Goal: Transaction & Acquisition: Purchase product/service

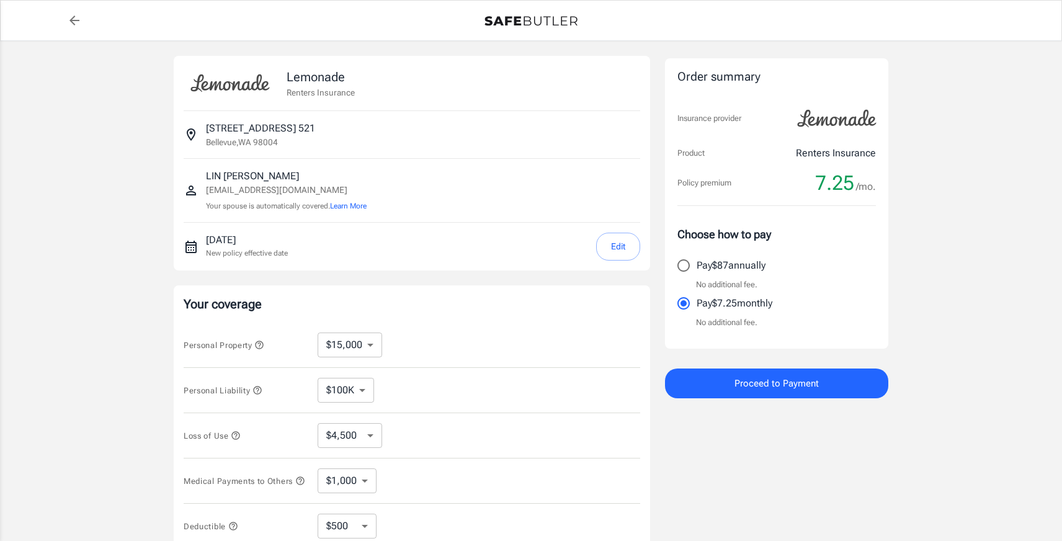
select select "15000"
select select "500"
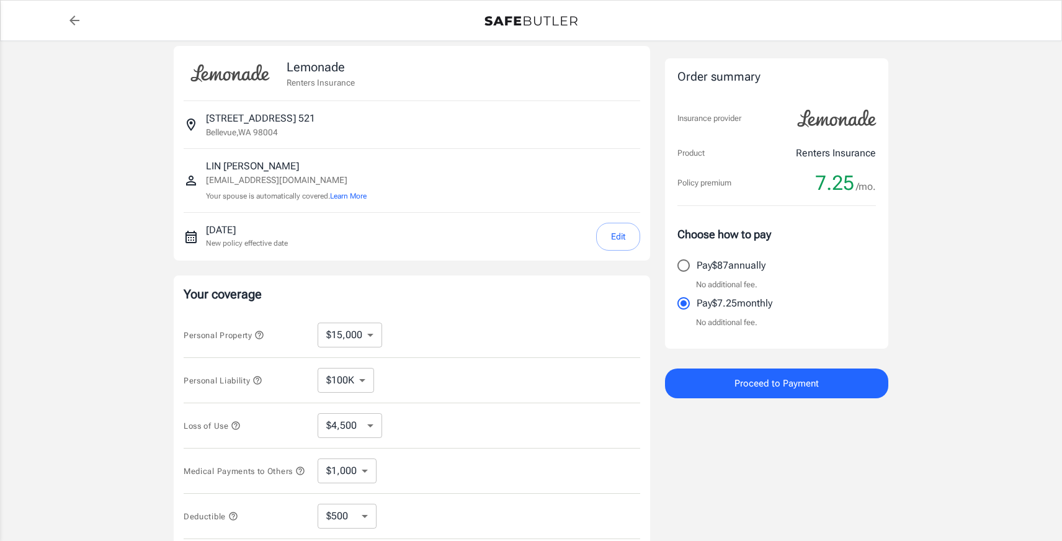
click at [372, 335] on select "$10,000 $15,000 $20,000 $25,000 $30,000 $40,000 $50,000 $100K $150K $200K $250K" at bounding box center [350, 335] width 65 height 25
select select "20000"
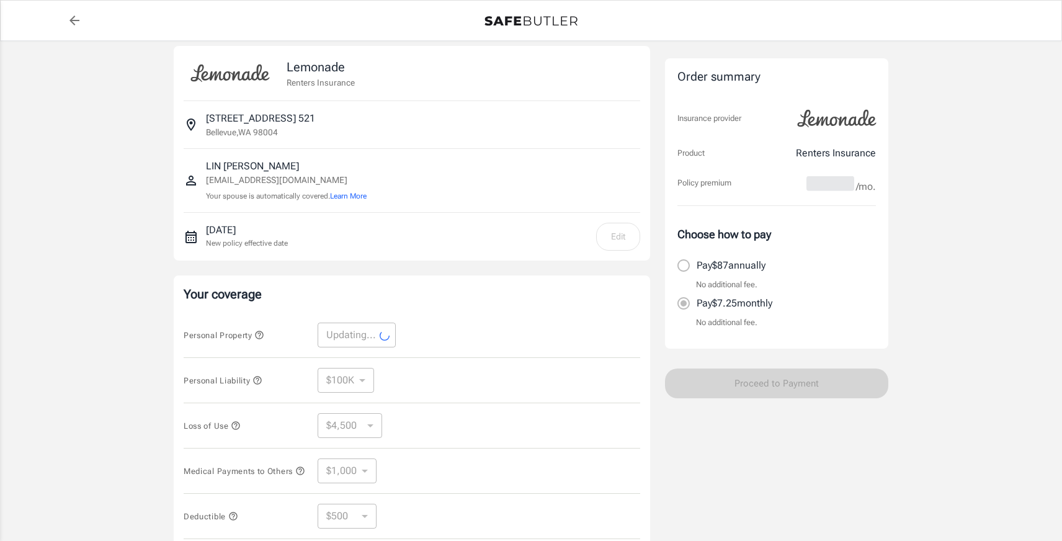
select select "20000"
select select "6000"
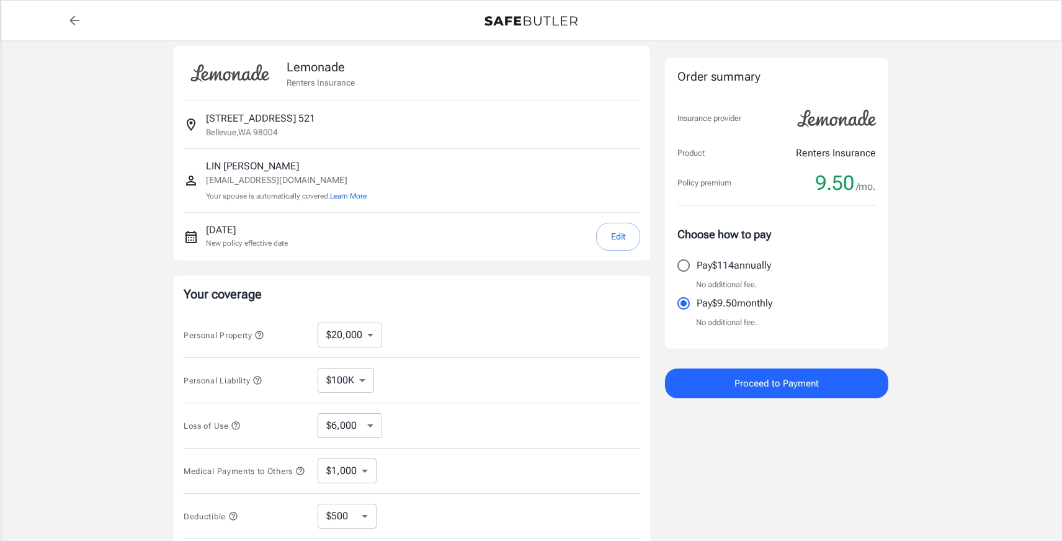
click at [364, 339] on select "$10,000 $15,000 $20,000 $25,000 $30,000 $40,000 $50,000 $100K $150K $200K $250K" at bounding box center [350, 335] width 65 height 25
select select "15000"
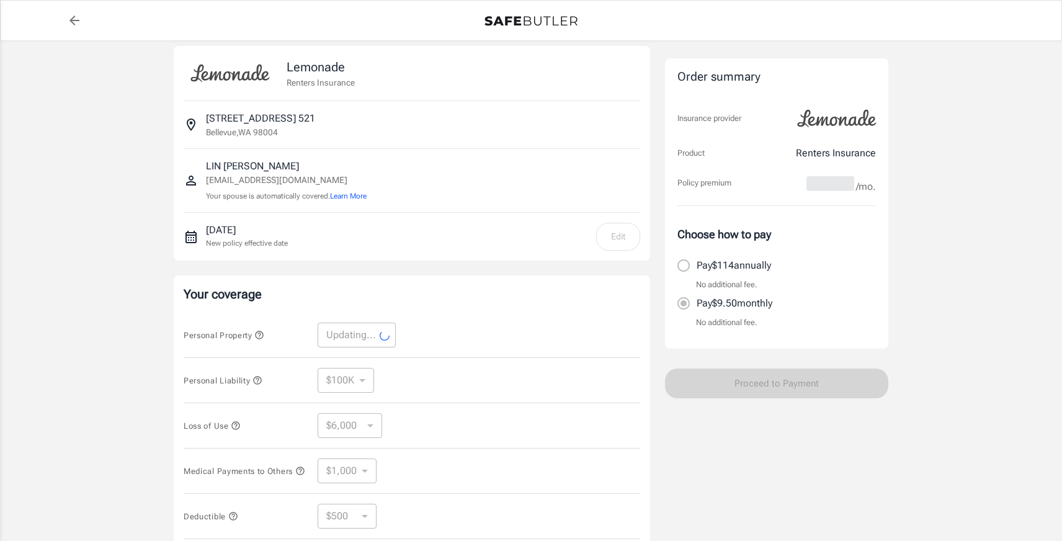
select select "15000"
select select "4500"
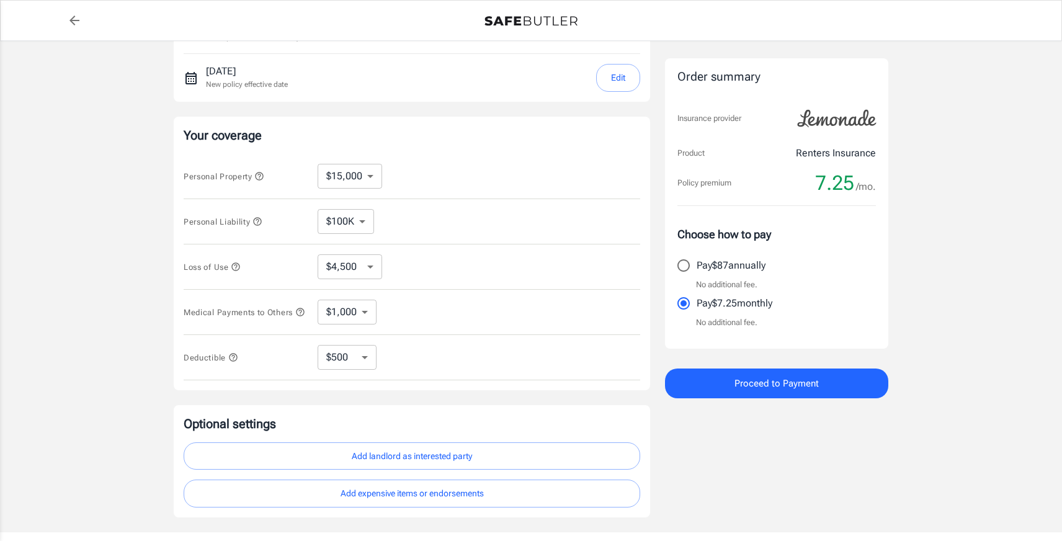
scroll to position [178, 0]
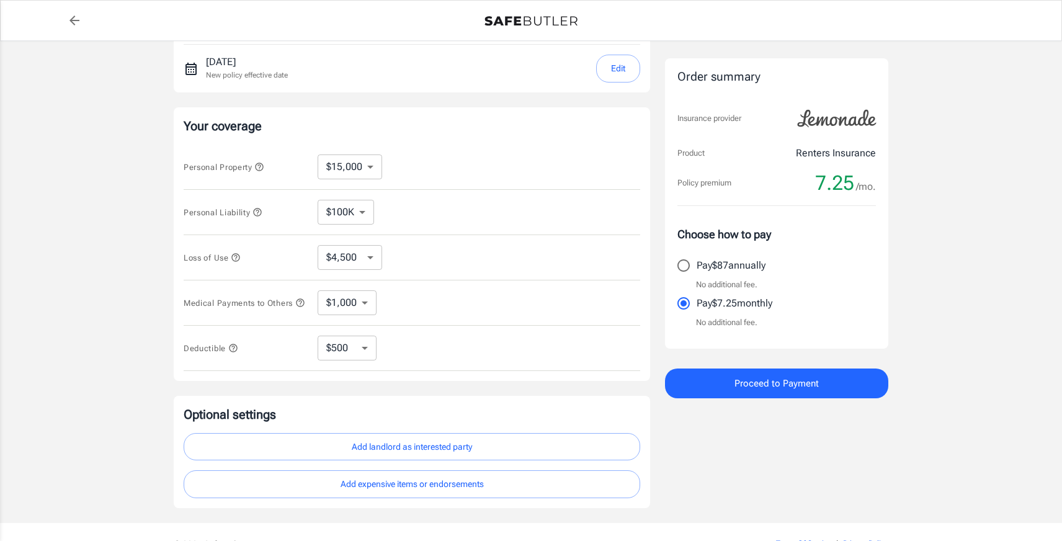
click at [355, 351] on select "$250 $500 $1,000 $2,500" at bounding box center [347, 348] width 59 height 25
select select "250"
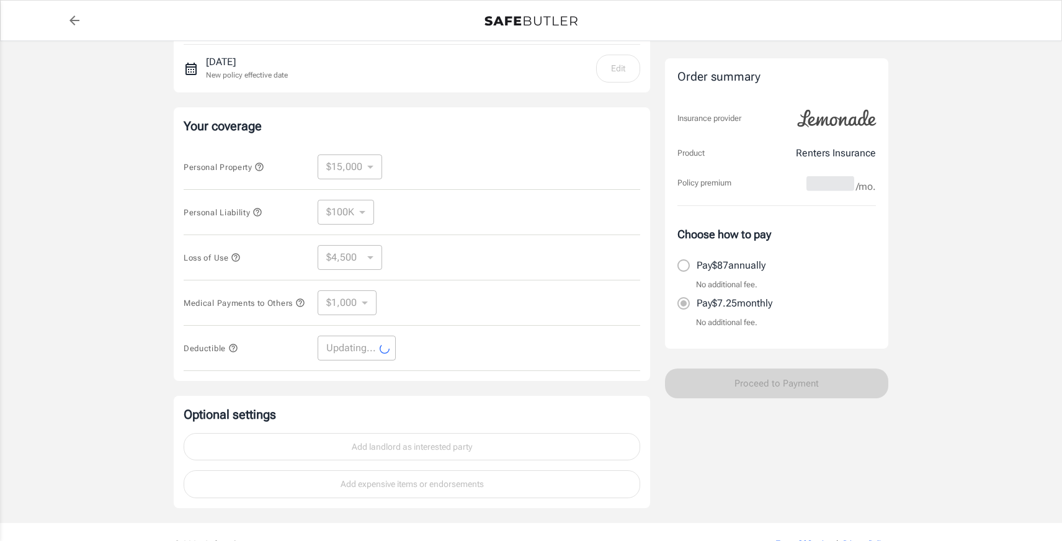
select select "250"
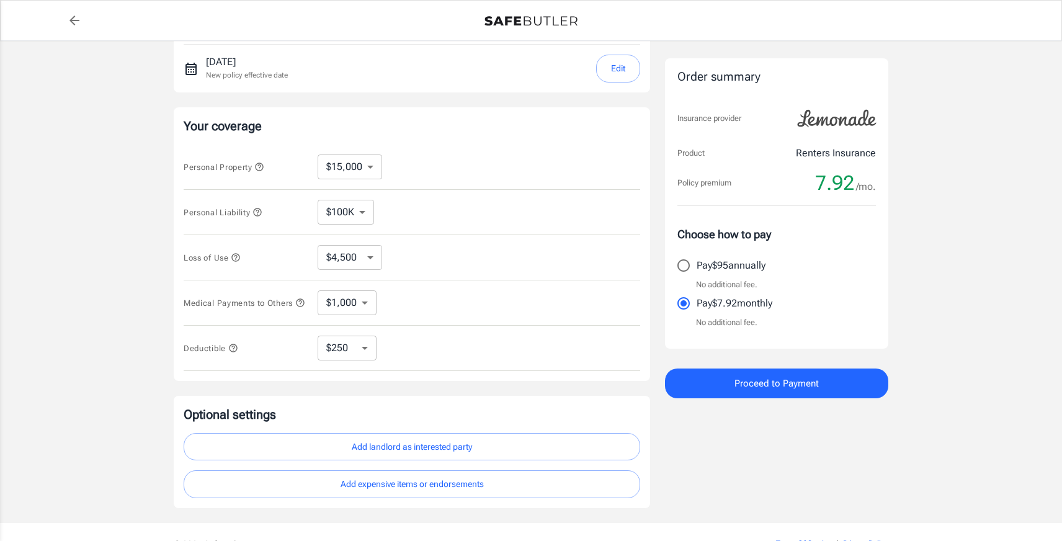
click at [366, 356] on select "$250 $500 $1,000 $2,500" at bounding box center [347, 348] width 59 height 25
click at [231, 353] on icon "button" at bounding box center [233, 348] width 10 height 10
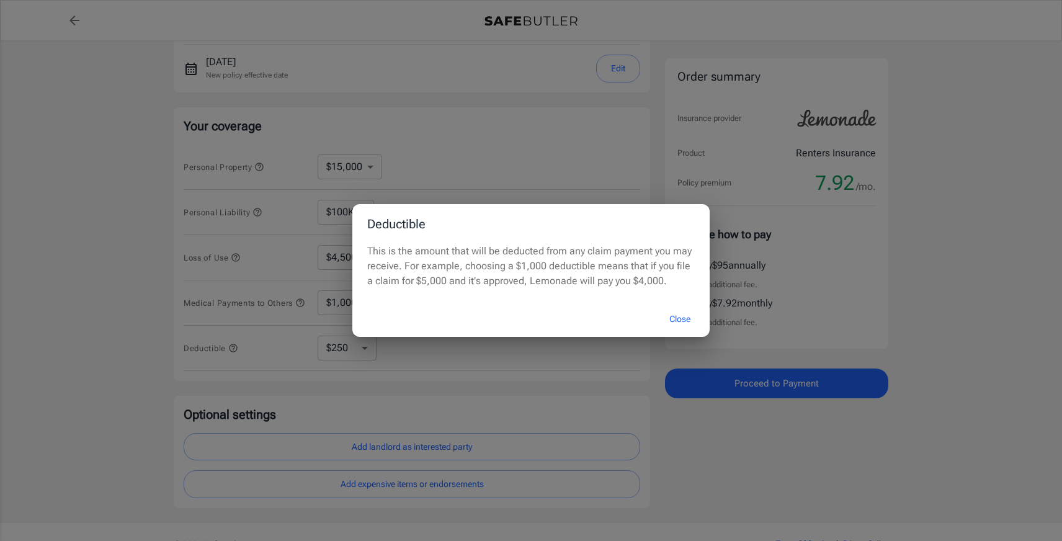
click at [680, 316] on button "Close" at bounding box center [680, 319] width 50 height 27
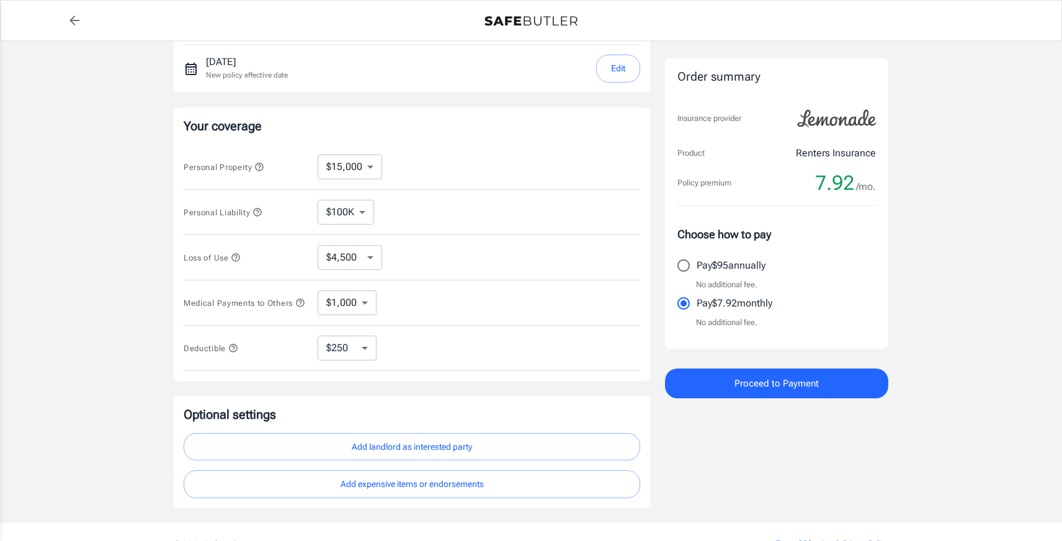
click at [233, 353] on icon "button" at bounding box center [233, 348] width 10 height 10
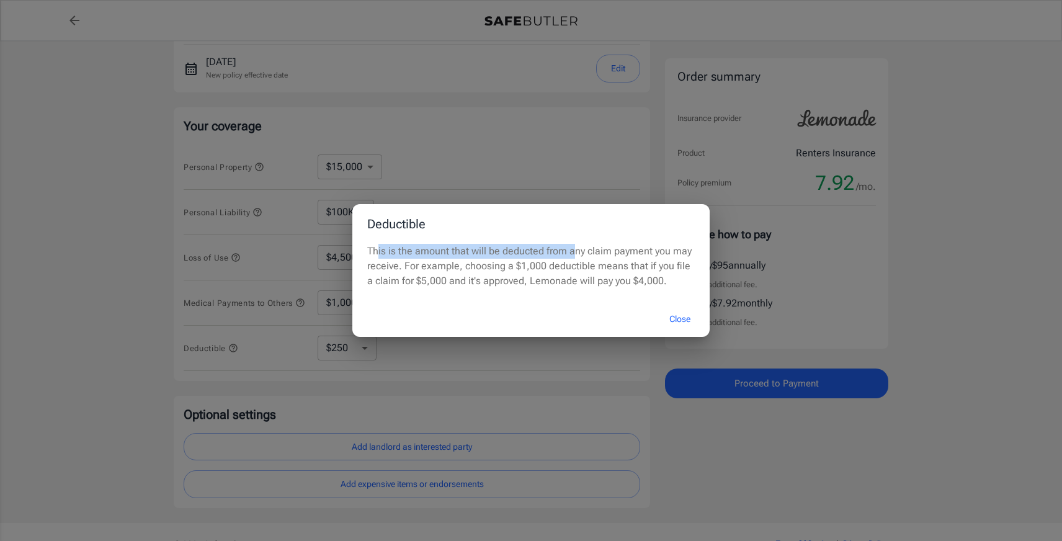
drag, startPoint x: 376, startPoint y: 250, endPoint x: 568, endPoint y: 251, distance: 192.3
click at [568, 251] on p "This is the amount that will be deducted from any claim payment you may receive…" at bounding box center [531, 266] width 328 height 45
click at [639, 246] on p "This is the amount that will be deducted from any claim payment you may receive…" at bounding box center [531, 266] width 328 height 45
click at [684, 321] on button "Close" at bounding box center [680, 319] width 50 height 27
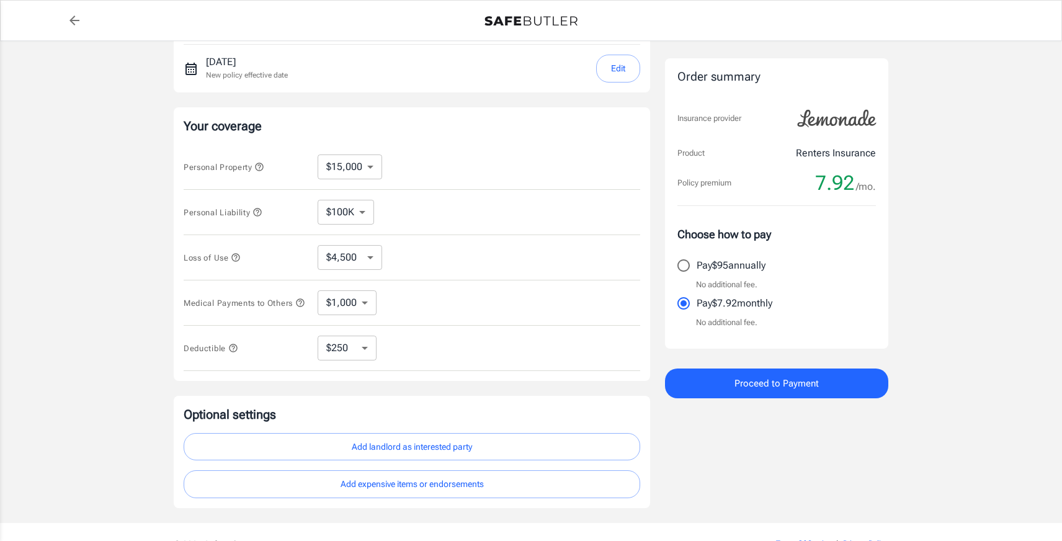
click at [378, 350] on div "$250 $500 $1,000 $2,500 ​" at bounding box center [357, 348] width 79 height 25
click at [359, 353] on select "$250 $500 $1,000 $2,500" at bounding box center [347, 348] width 59 height 25
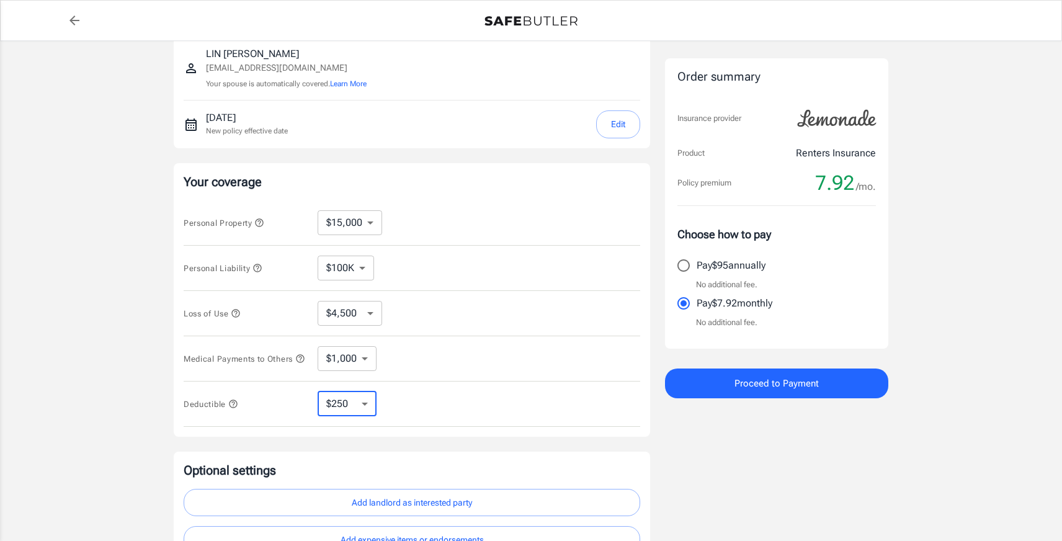
scroll to position [0, 0]
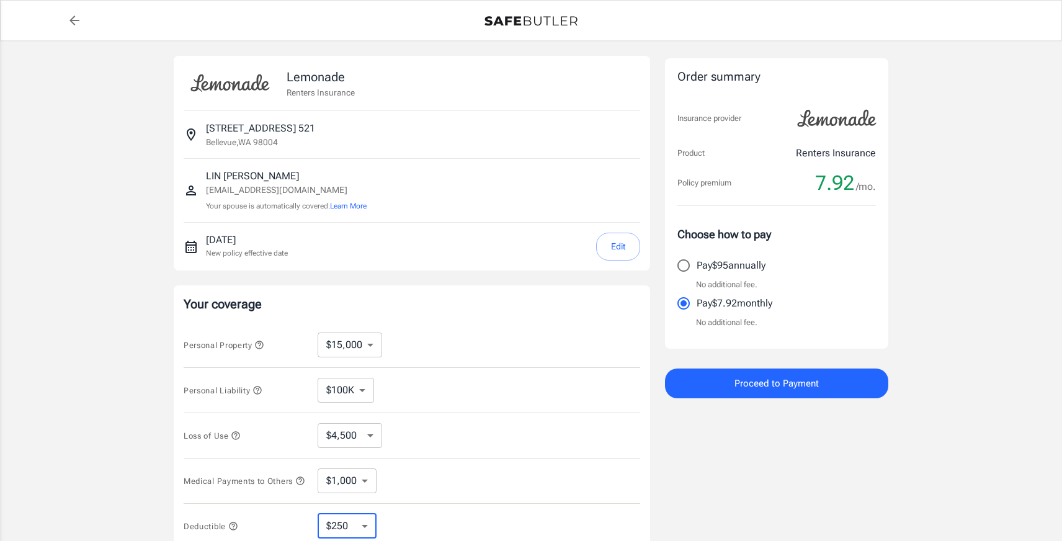
click at [365, 432] on select "$4,500 $7,500 $13,500 $22,500 $34,500 $55,500 $85,500 $130K $200K" at bounding box center [350, 435] width 65 height 25
select select "7500"
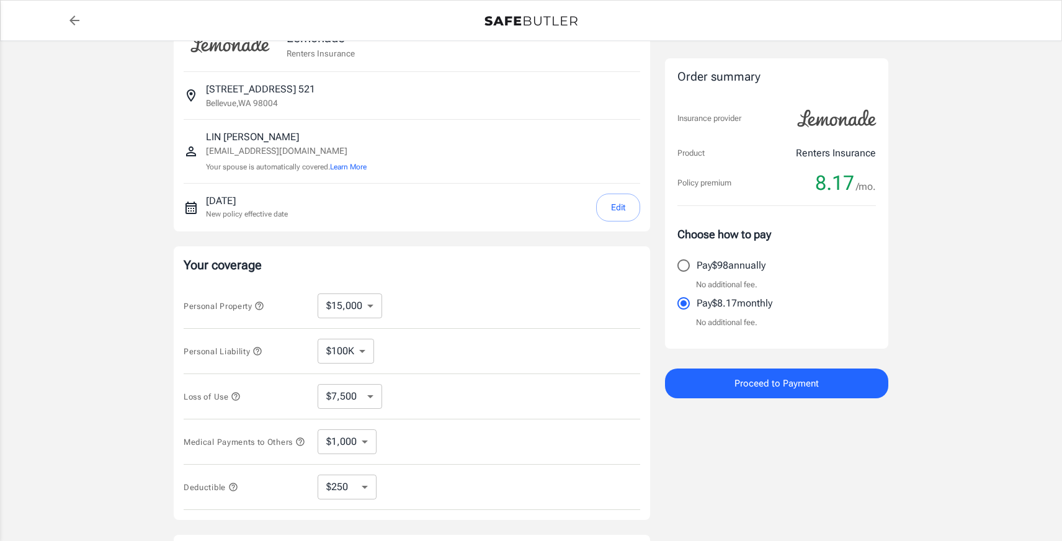
scroll to position [61, 0]
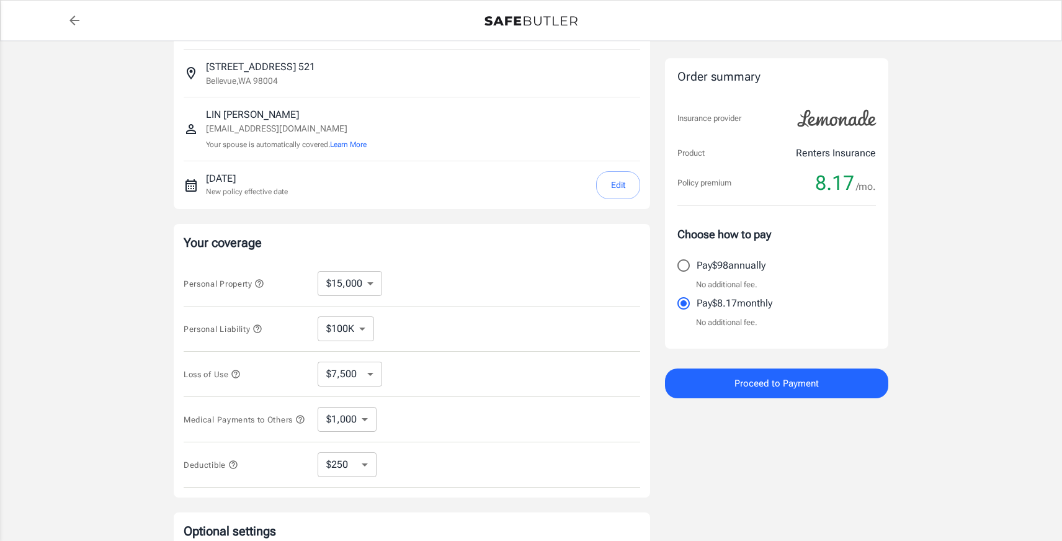
click at [373, 375] on select "$4,500 $7,500 $13,500 $22,500 $34,500 $55,500 $85,500 $130K $200K" at bounding box center [350, 374] width 65 height 25
click at [235, 374] on icon "button" at bounding box center [236, 374] width 10 height 10
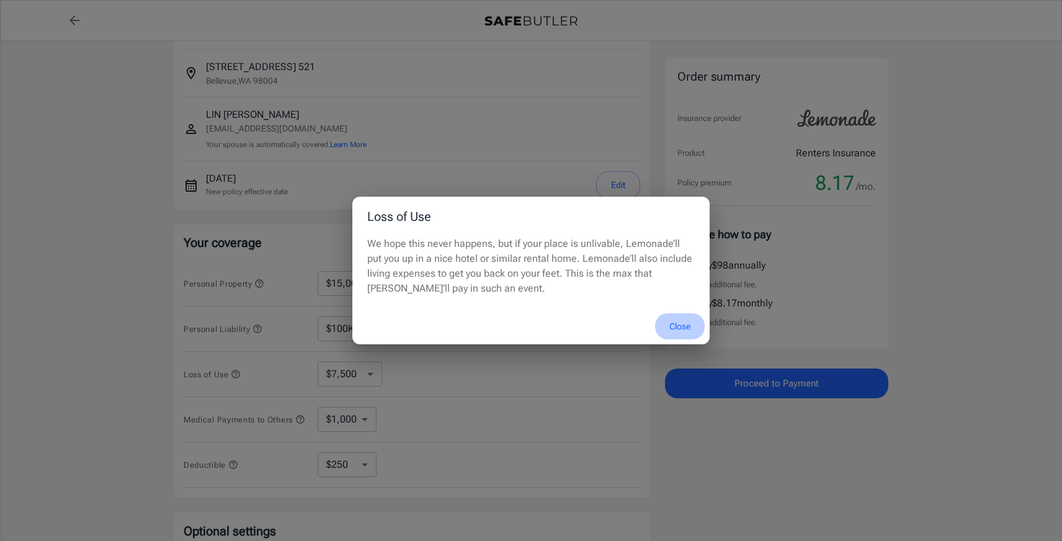
click at [684, 327] on button "Close" at bounding box center [680, 326] width 50 height 27
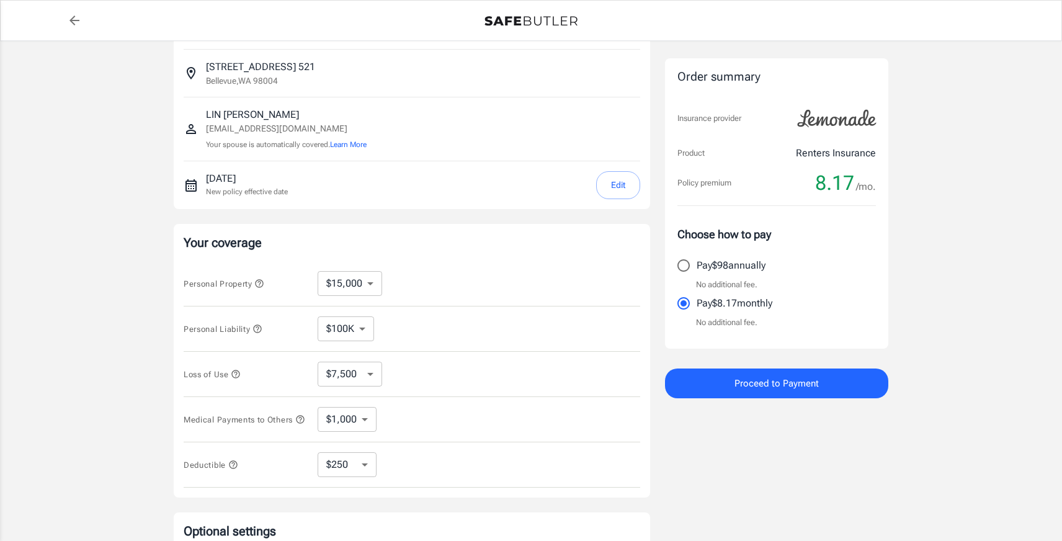
click at [352, 372] on select "$4,500 $7,500 $13,500 $22,500 $34,500 $55,500 $85,500 $130K $200K" at bounding box center [350, 374] width 65 height 25
select select "4500"
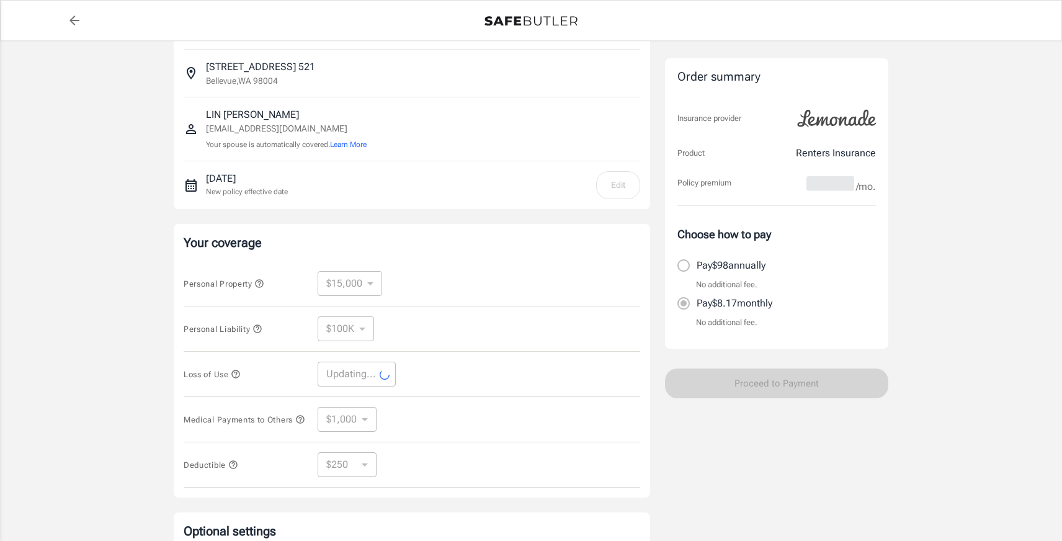
click at [258, 329] on icon "button" at bounding box center [257, 329] width 10 height 10
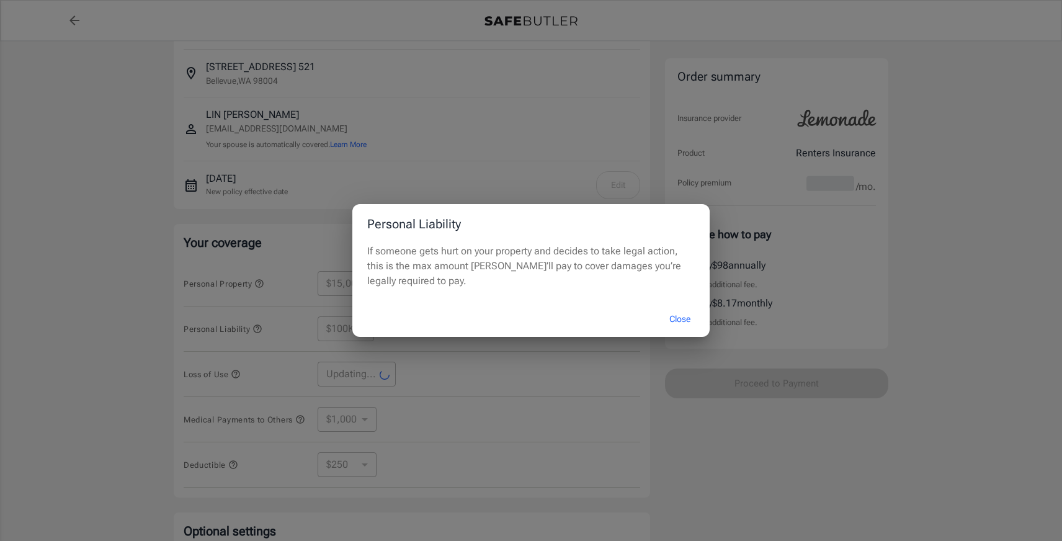
select select "4500"
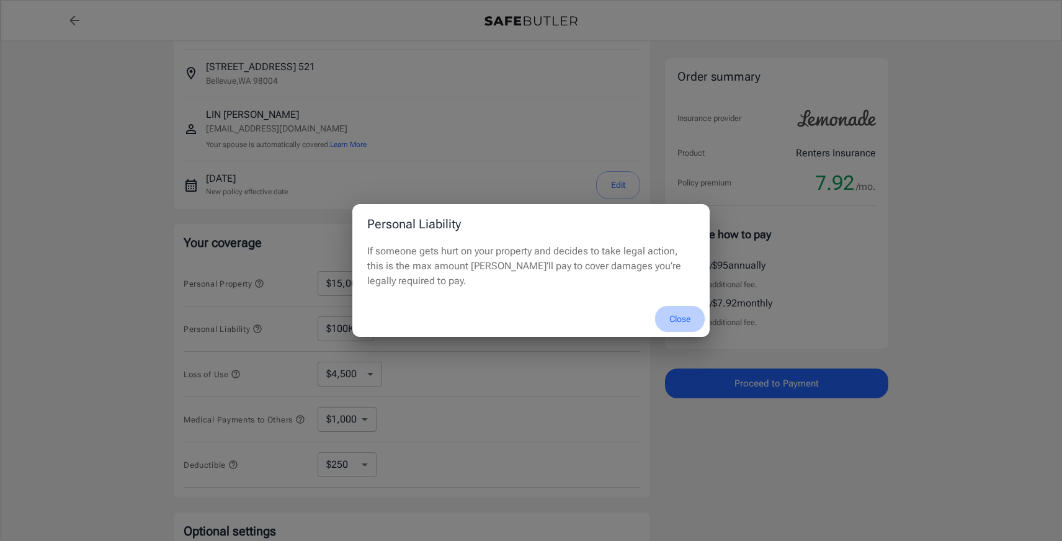
click at [683, 313] on button "Close" at bounding box center [680, 319] width 50 height 27
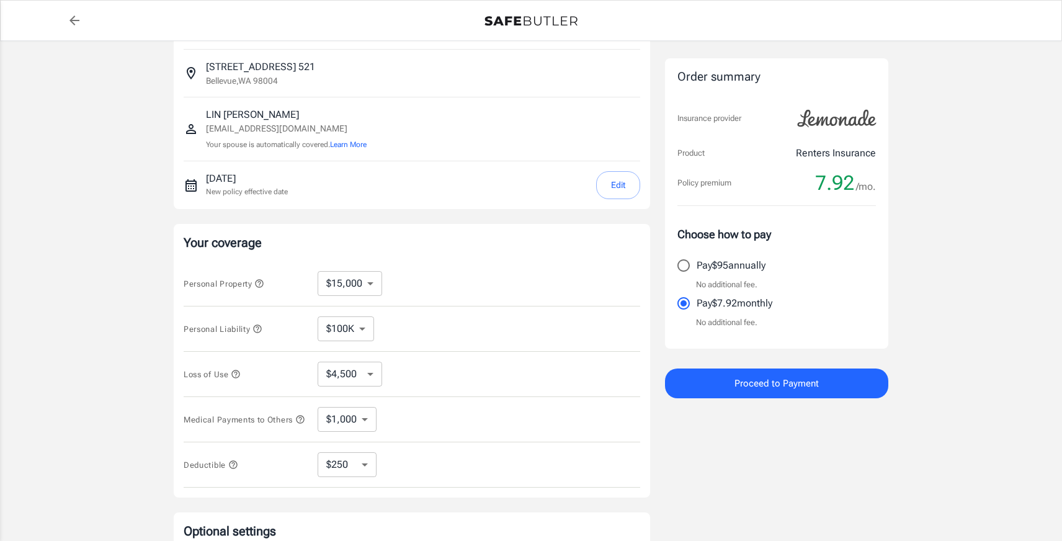
click at [367, 290] on select "$10,000 $15,000 $20,000 $25,000 $30,000 $40,000 $50,000 $100K $150K $200K $250K" at bounding box center [350, 283] width 65 height 25
click at [260, 285] on icon "button" at bounding box center [259, 284] width 10 height 10
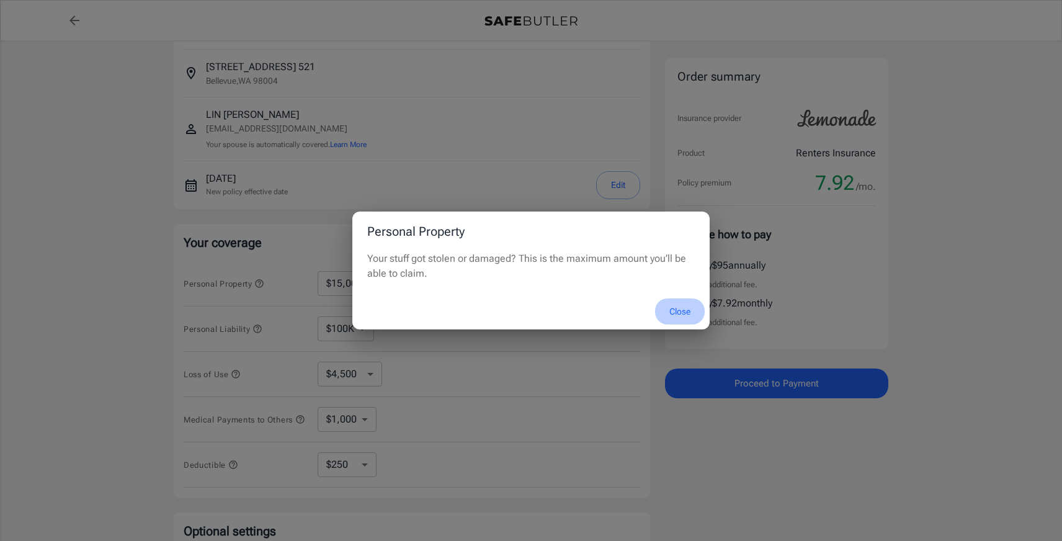
click at [687, 307] on button "Close" at bounding box center [680, 311] width 50 height 27
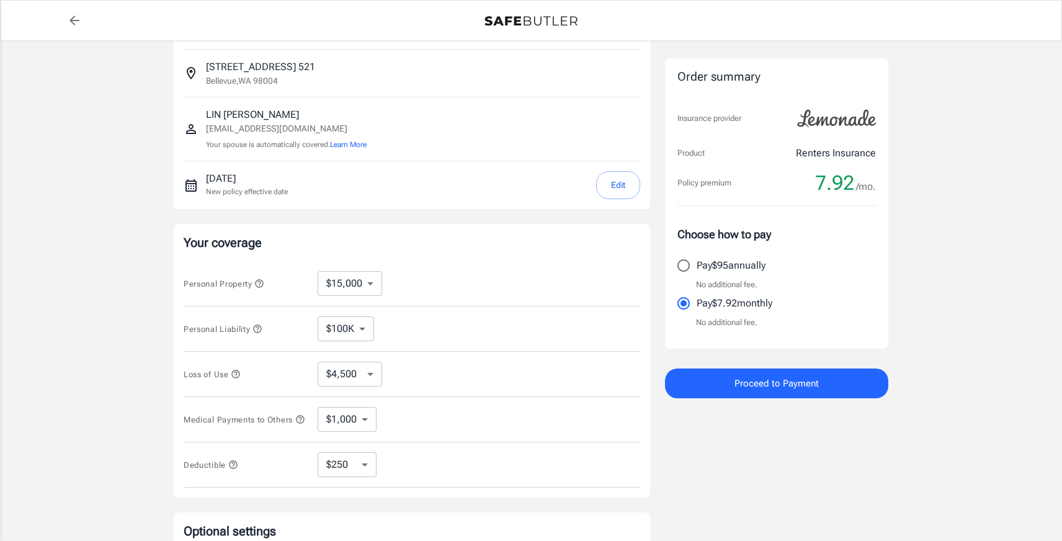
click at [366, 286] on select "$10,000 $15,000 $20,000 $25,000 $30,000 $40,000 $50,000 $100K $150K $200K $250K" at bounding box center [350, 283] width 65 height 25
select select "20000"
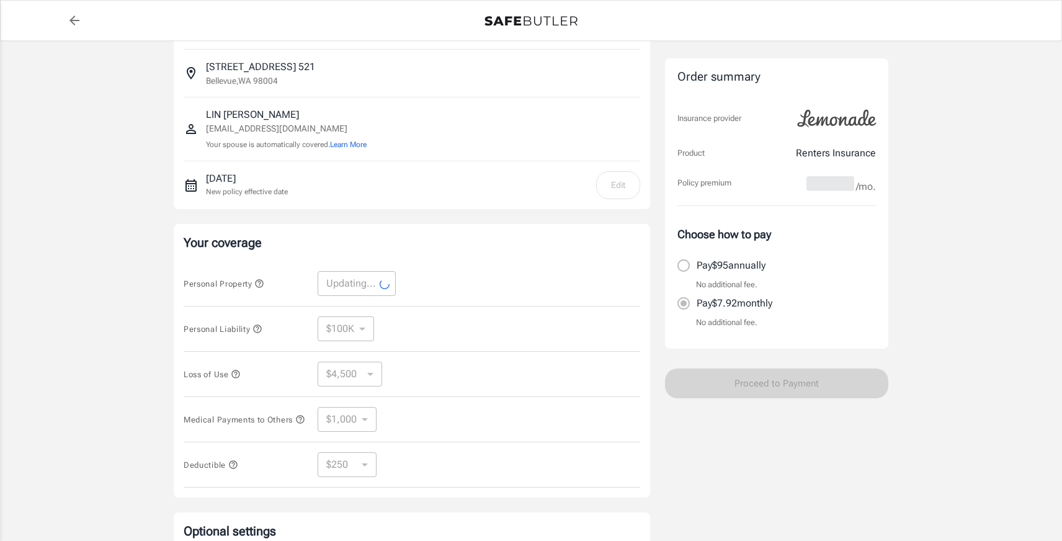
select select "20000"
select select "6000"
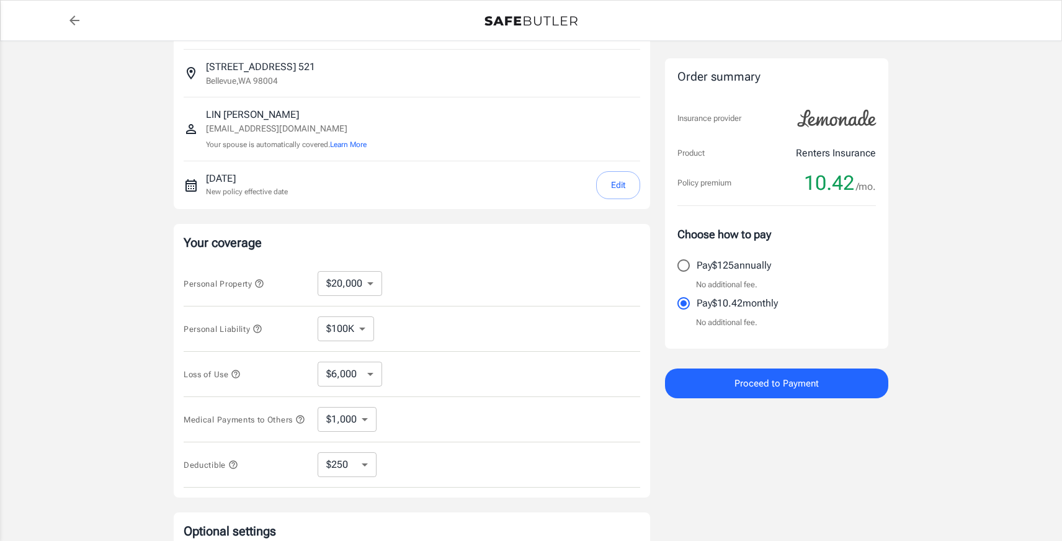
click at [368, 289] on select "$10,000 $15,000 $20,000 $25,000 $30,000 $40,000 $50,000 $100K $150K $200K $250K" at bounding box center [350, 283] width 65 height 25
select select "15000"
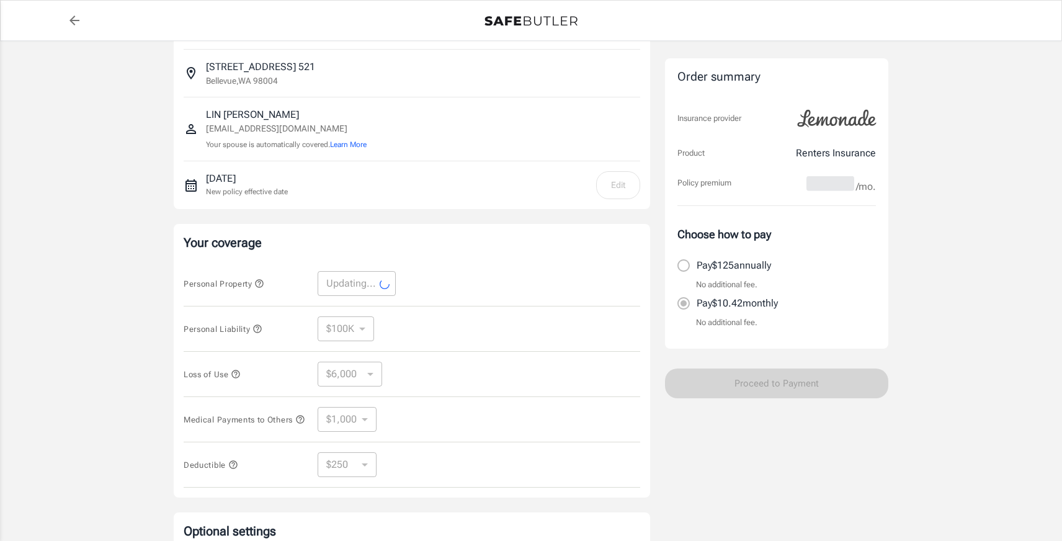
select select "15000"
select select "4500"
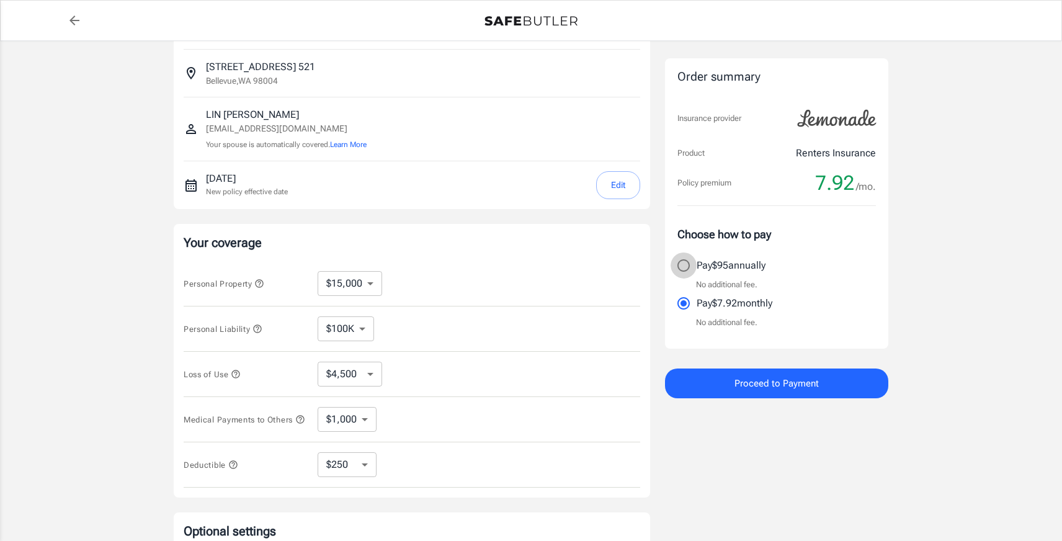
click at [685, 261] on input "Pay $95 annually" at bounding box center [684, 265] width 26 height 26
radio input "true"
click at [752, 389] on span "Proceed to Payment" at bounding box center [776, 383] width 84 height 16
